Goal: Find specific page/section: Find specific page/section

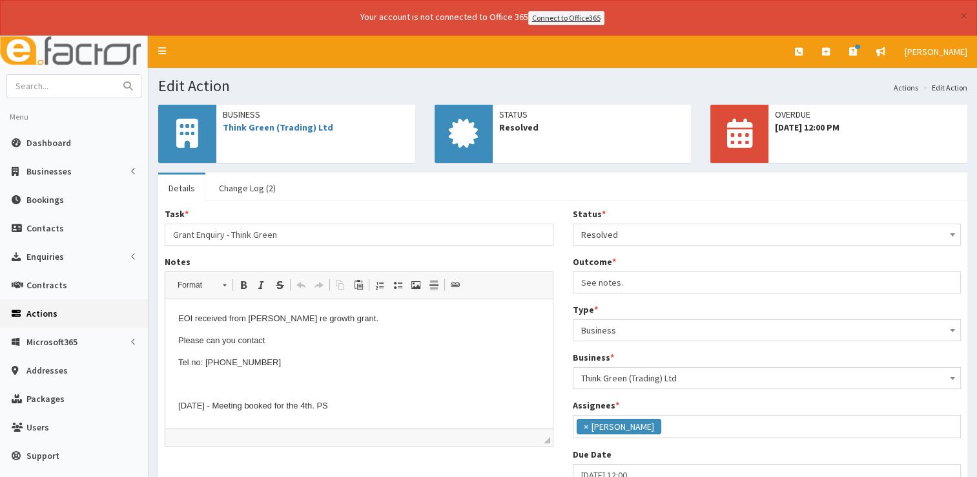
scroll to position [68, 0]
click at [39, 142] on span "Dashboard" at bounding box center [48, 143] width 45 height 12
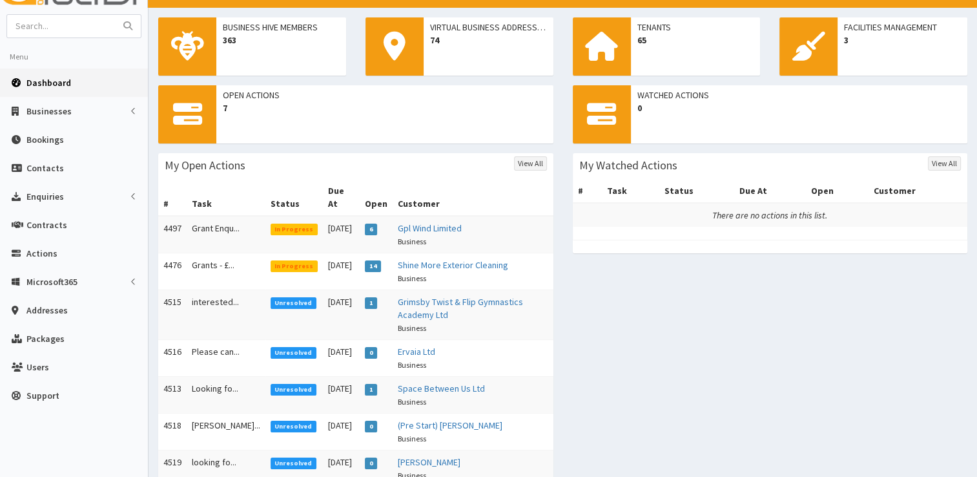
scroll to position [129, 0]
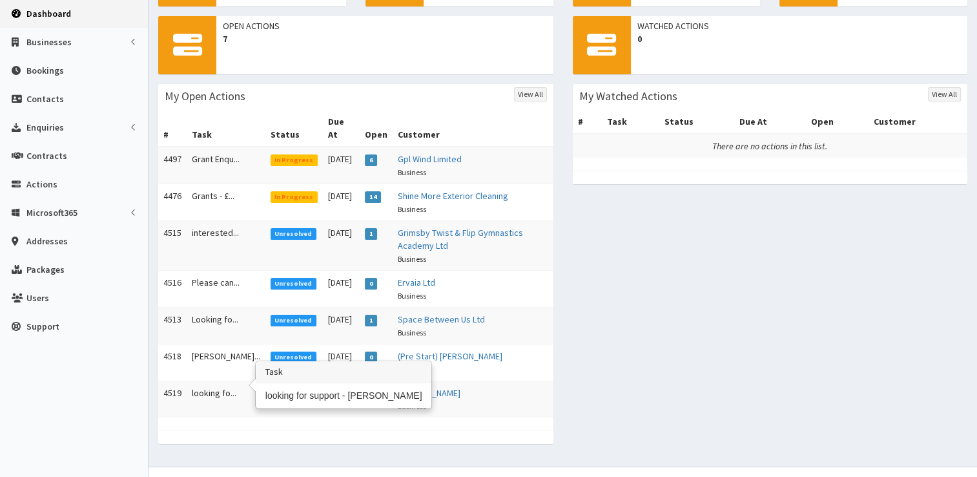
click at [206, 381] on td "looking fo..." at bounding box center [226, 399] width 79 height 37
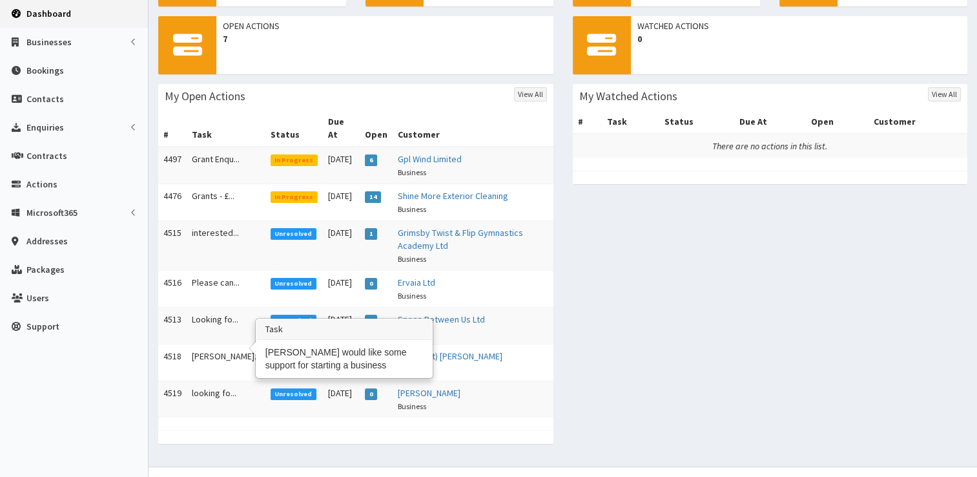
click at [207, 350] on td "Nathan wou..." at bounding box center [226, 362] width 79 height 37
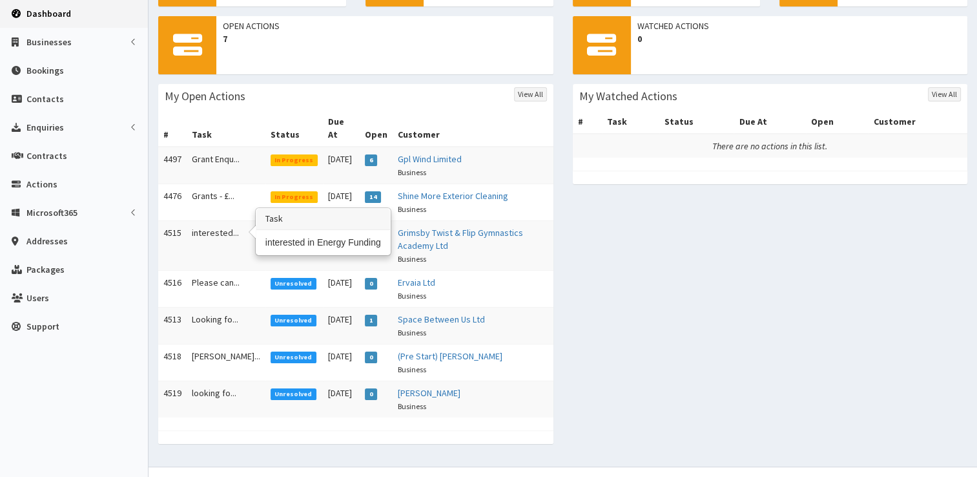
click at [218, 220] on td "interested..." at bounding box center [226, 245] width 79 height 50
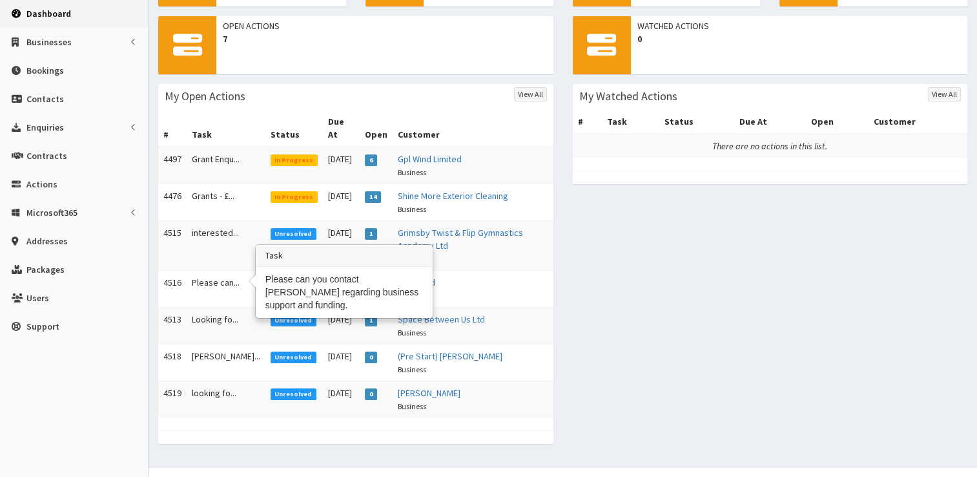
click at [204, 270] on td "Please can..." at bounding box center [226, 288] width 79 height 37
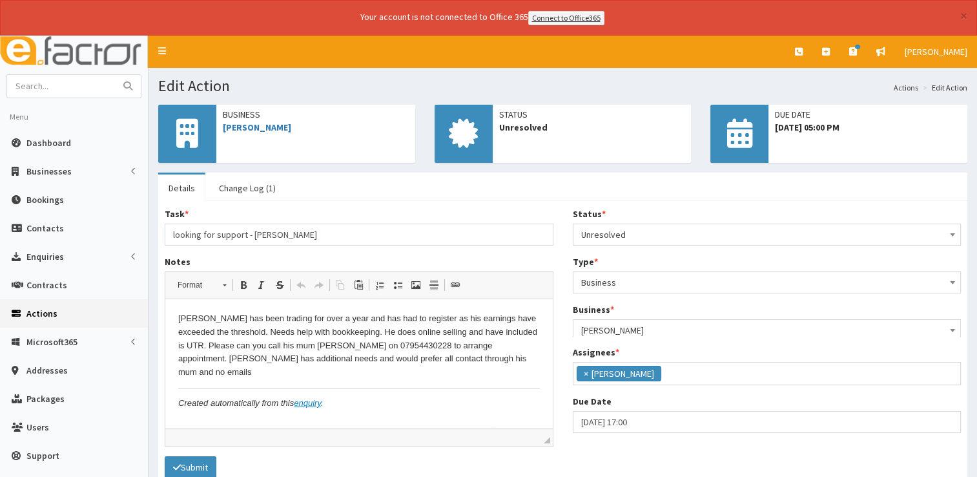
scroll to position [68, 0]
click at [251, 185] on link "Change Log (1)" at bounding box center [248, 187] width 78 height 27
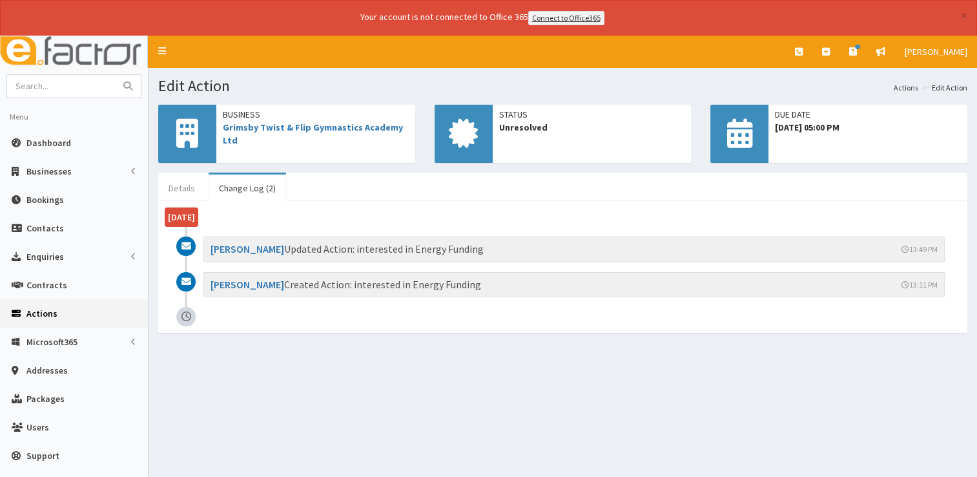
click at [185, 190] on link "Details" at bounding box center [181, 187] width 47 height 27
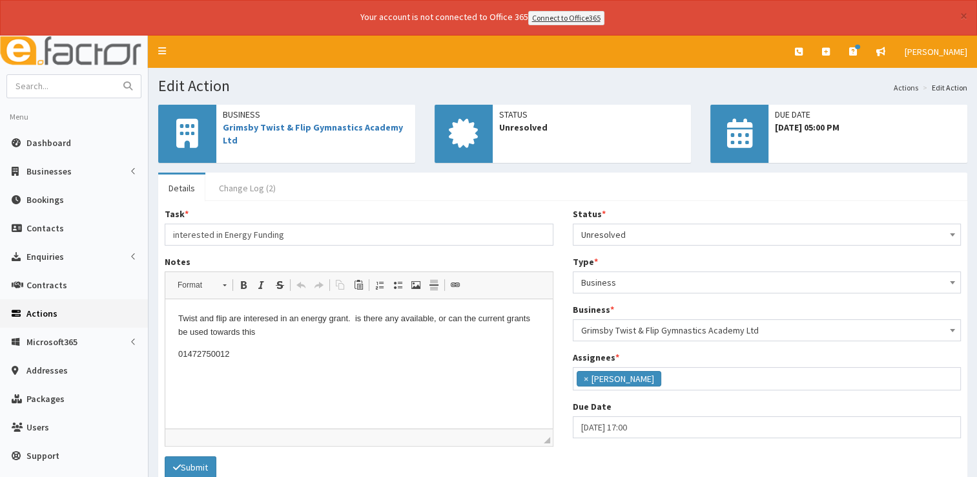
click at [258, 193] on link "Change Log (2)" at bounding box center [248, 187] width 78 height 27
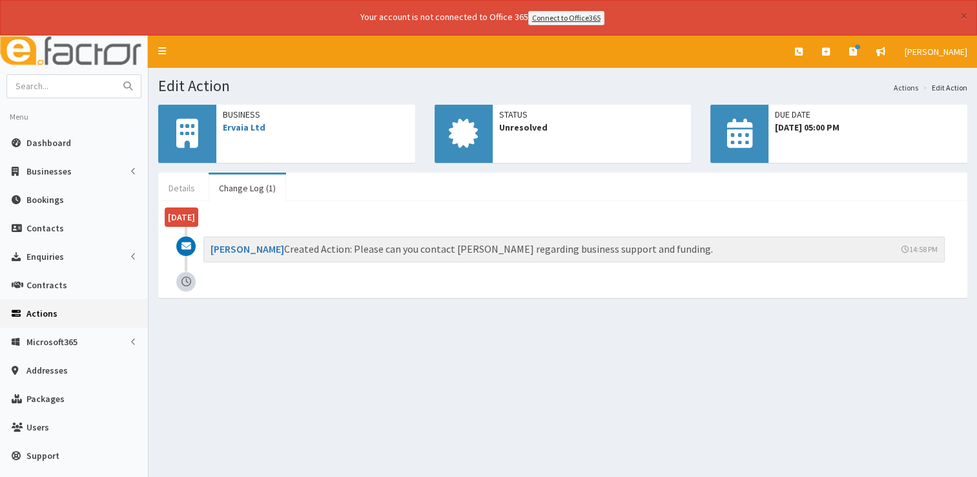
click at [177, 187] on link "Details" at bounding box center [181, 187] width 47 height 27
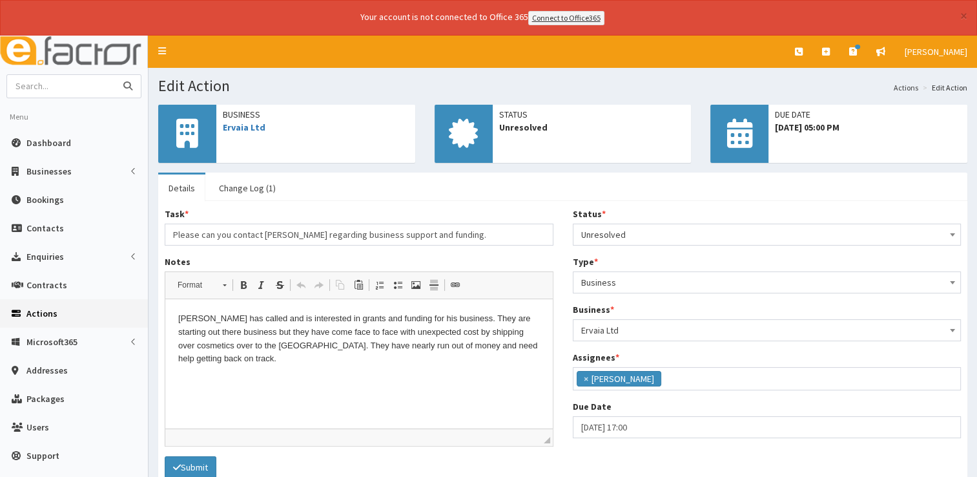
click at [67, 86] on input "text" at bounding box center [61, 86] width 109 height 23
type input "07833446755"
click at [115, 75] on button "submit" at bounding box center [128, 86] width 26 height 23
